Goal: Transaction & Acquisition: Download file/media

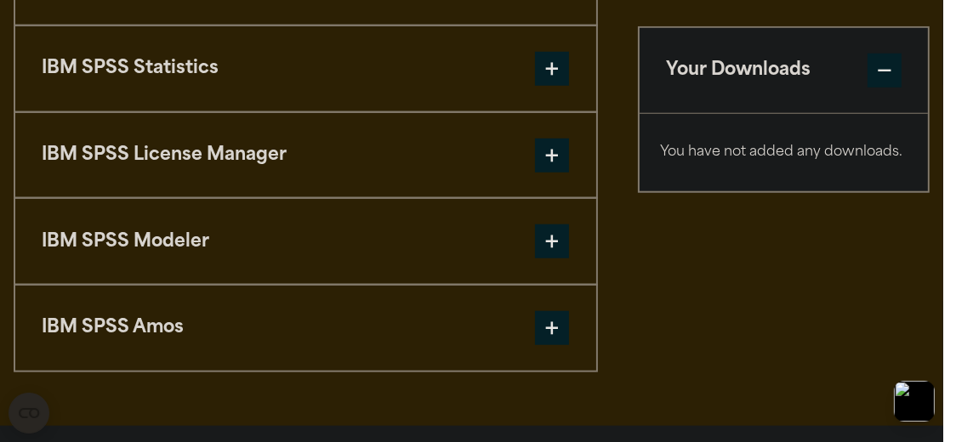
scroll to position [1445, 0]
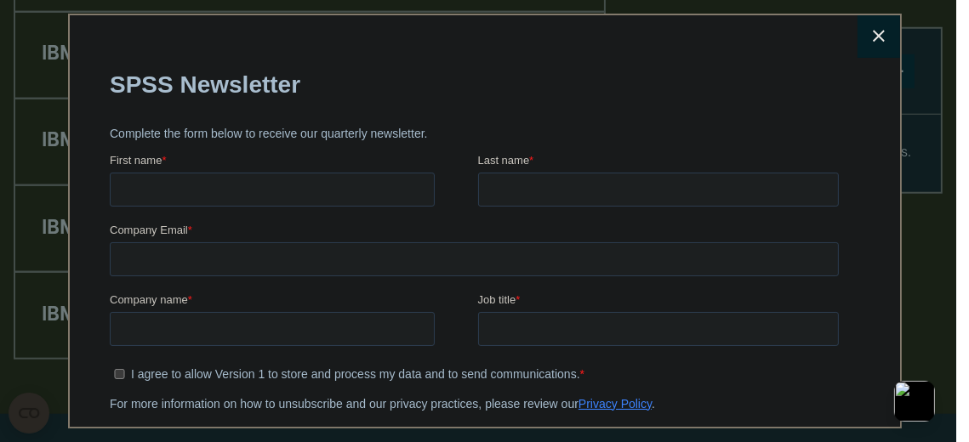
click at [857, 32] on html "Consent Details [#IABV2SETTINGS#] About This website uses cookies We use cookie…" at bounding box center [478, 161] width 956 height 3212
click at [873, 34] on icon at bounding box center [879, 36] width 12 height 12
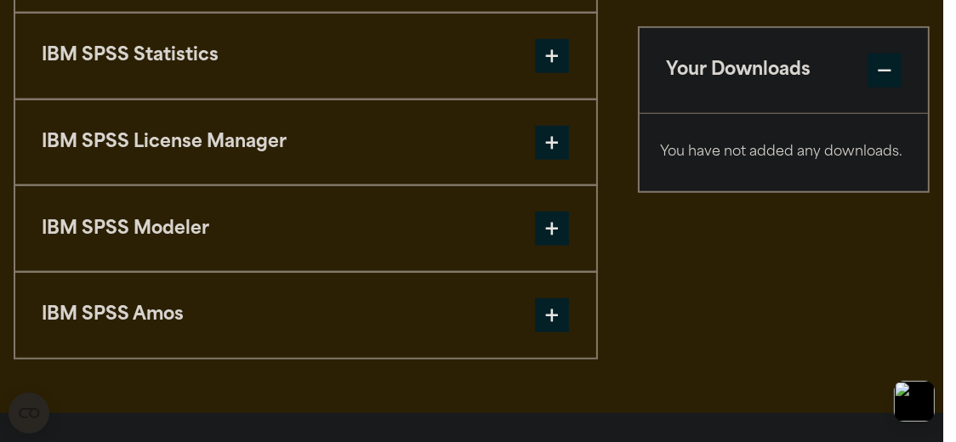
scroll to position [1386, 0]
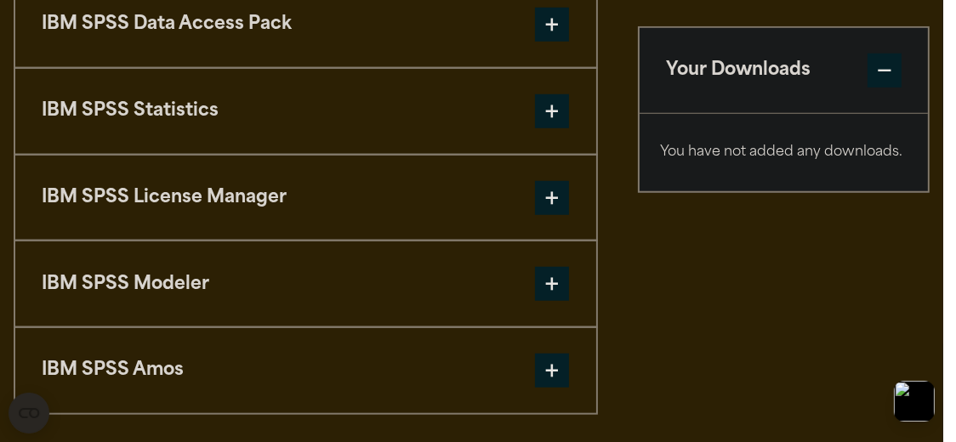
click at [944, 197] on section "Select your software downloads Use the table below to find and navigate to your…" at bounding box center [472, 68] width 944 height 801
click at [558, 195] on span at bounding box center [552, 198] width 34 height 34
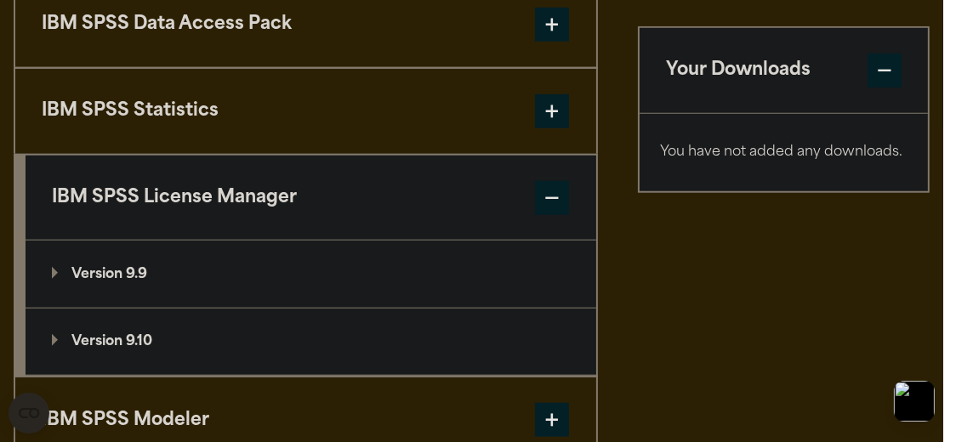
click at [431, 271] on summary "Version 9.9" at bounding box center [311, 274] width 571 height 66
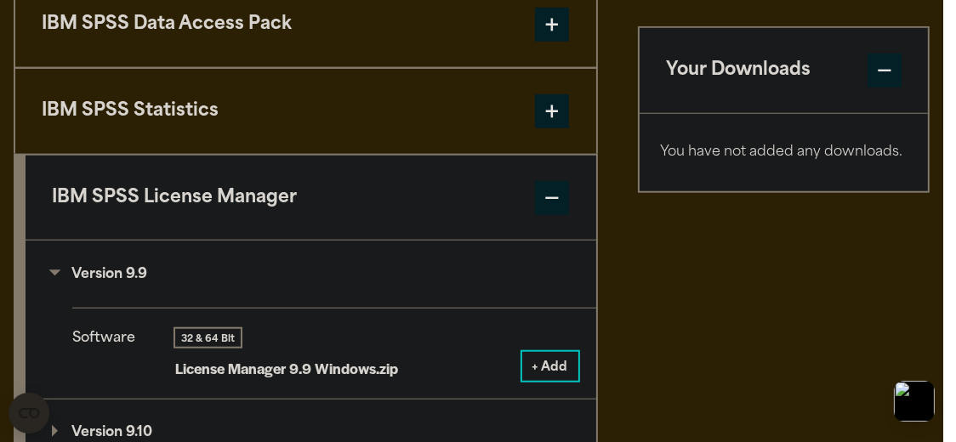
click at [559, 359] on button "+ Add" at bounding box center [550, 366] width 56 height 29
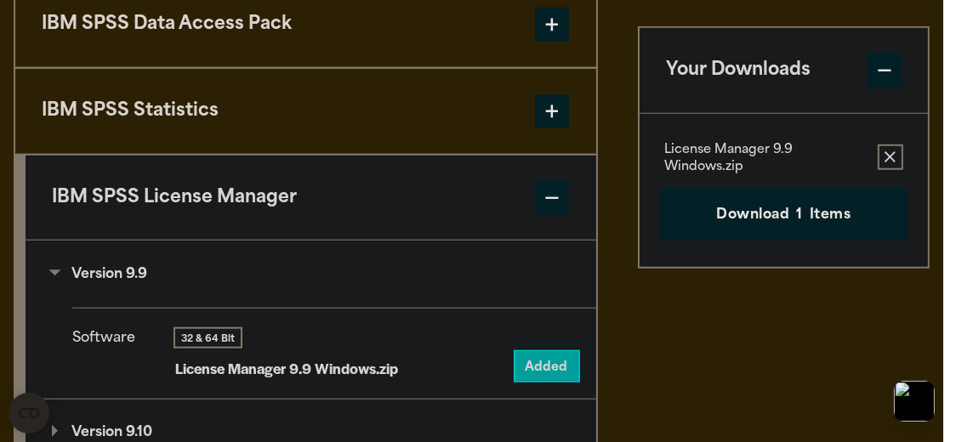
click at [562, 198] on span at bounding box center [552, 198] width 34 height 34
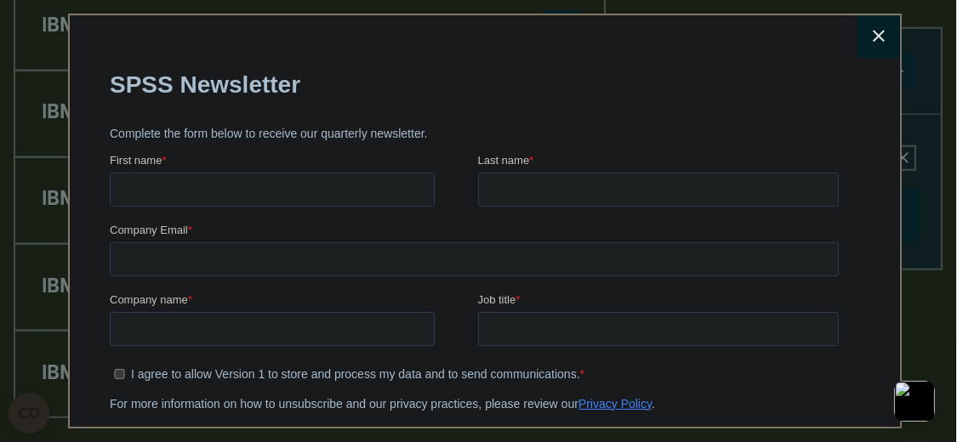
click at [873, 33] on icon at bounding box center [879, 36] width 12 height 13
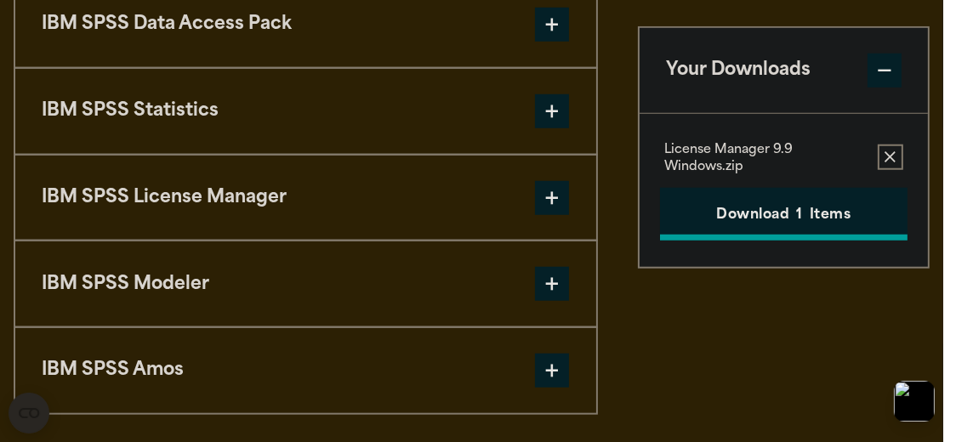
click at [769, 214] on button "Download 1 Items" at bounding box center [784, 215] width 248 height 53
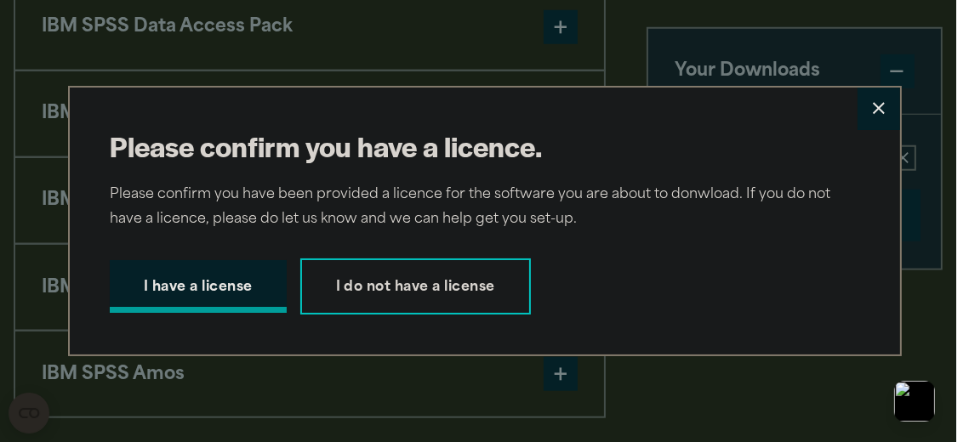
click at [242, 279] on button "I have a license" at bounding box center [198, 286] width 177 height 53
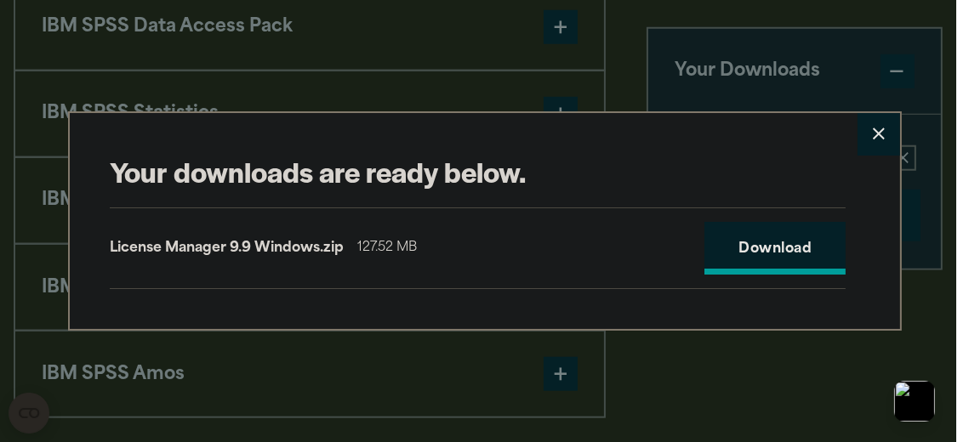
click at [749, 257] on link "Download" at bounding box center [774, 248] width 141 height 53
click at [875, 130] on icon at bounding box center [879, 134] width 12 height 13
